Goal: Find specific page/section

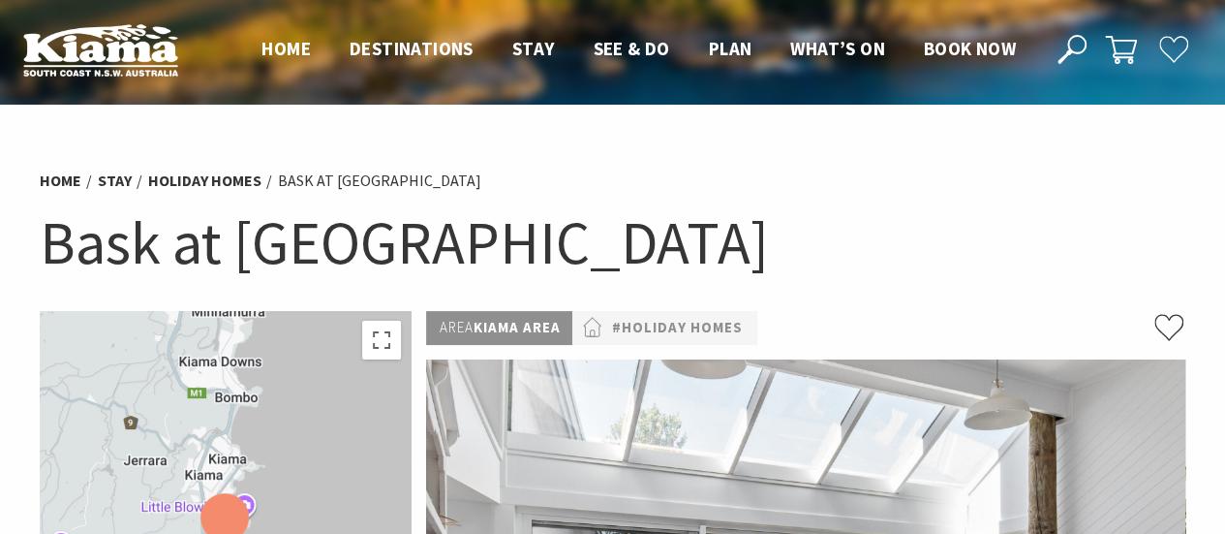
click at [1078, 43] on icon at bounding box center [1071, 49] width 29 height 29
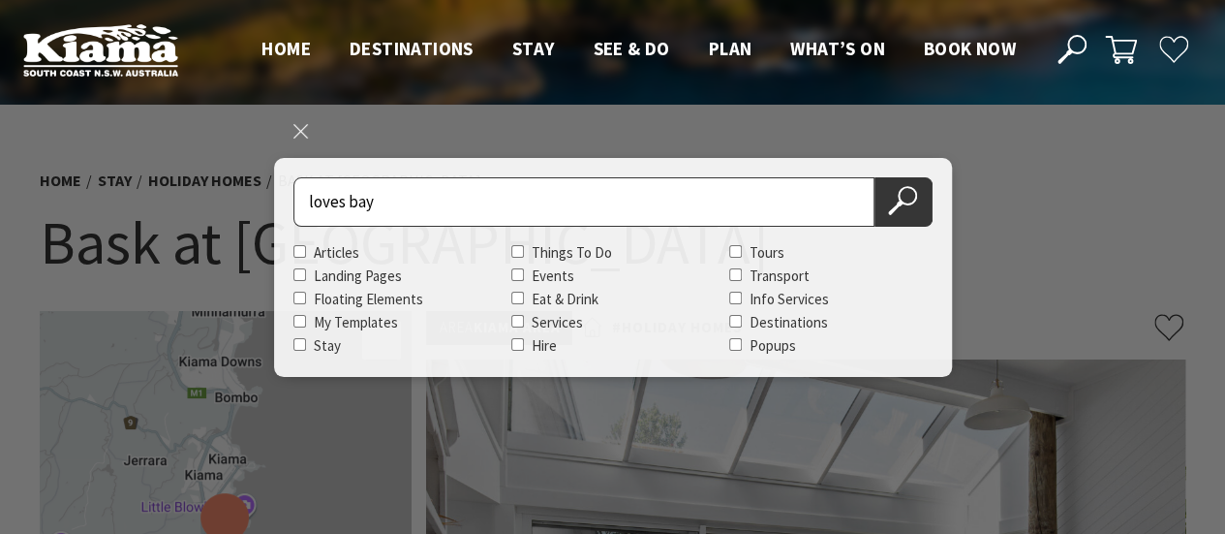
type input "loves bay"
click at [874, 177] on button "Search Now" at bounding box center [903, 201] width 58 height 49
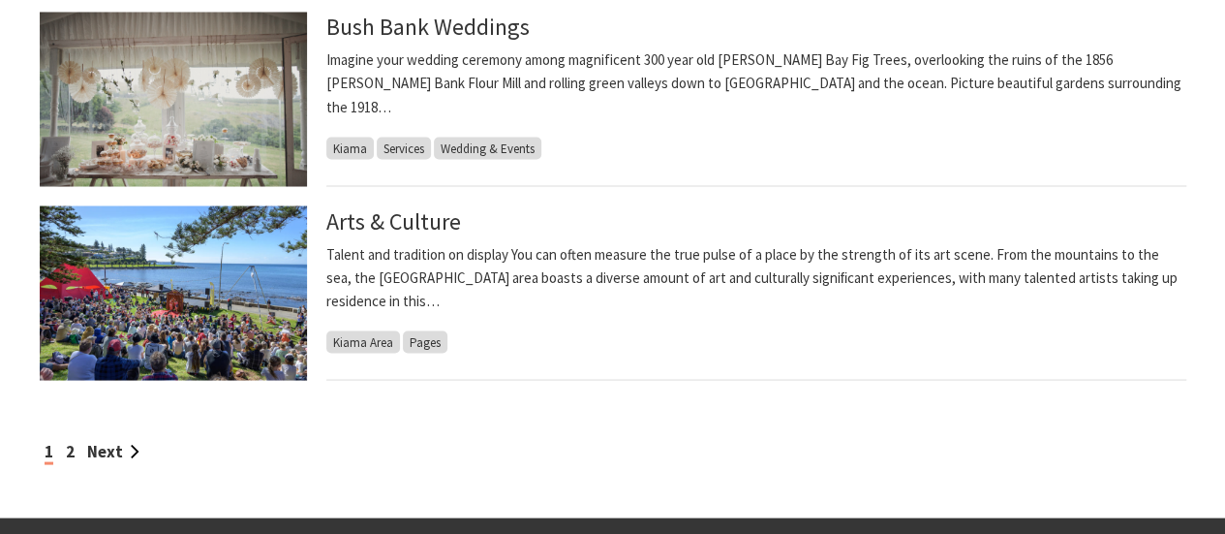
scroll to position [1840, 0]
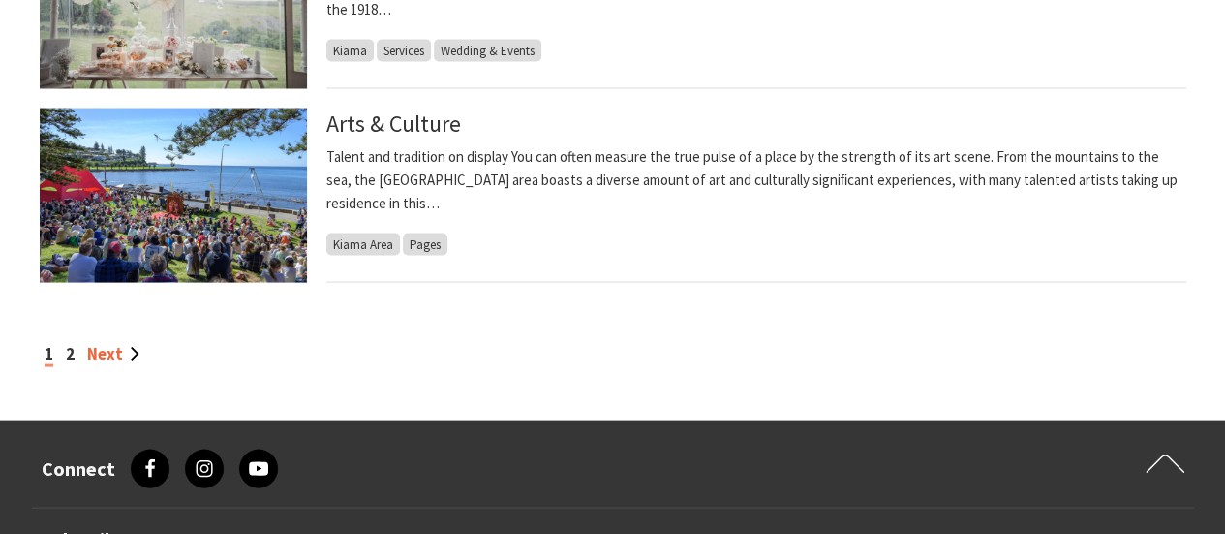
click at [98, 363] on link "Next" at bounding box center [113, 353] width 52 height 21
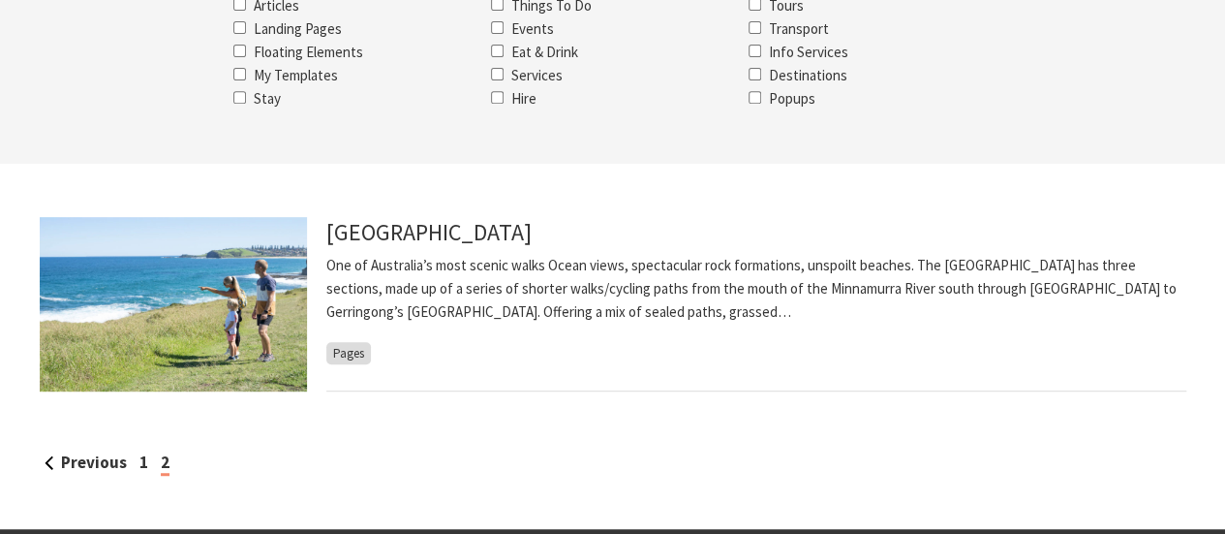
scroll to position [387, 0]
